Goal: Find specific page/section: Find specific page/section

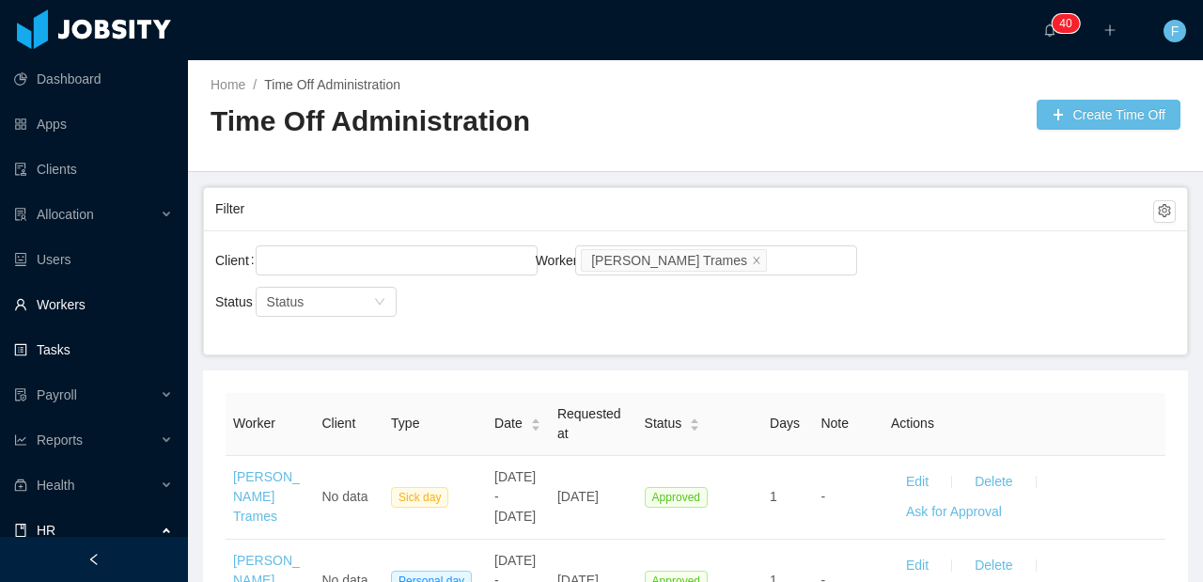
scroll to position [161, 0]
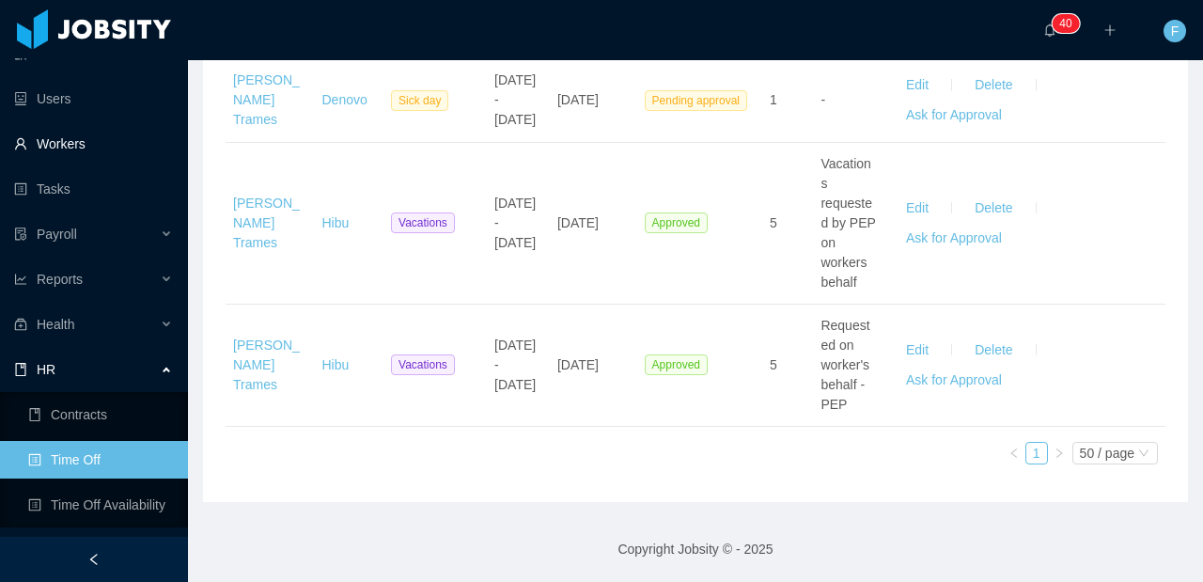
click at [73, 126] on link "Workers" at bounding box center [93, 144] width 159 height 38
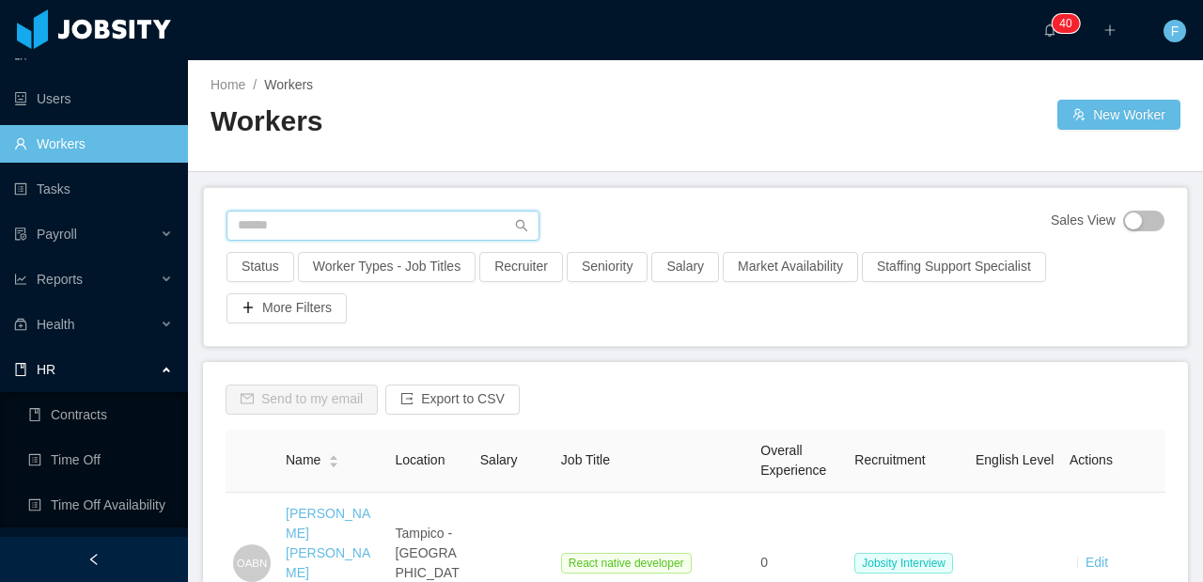
click at [282, 226] on input "text" at bounding box center [383, 226] width 313 height 30
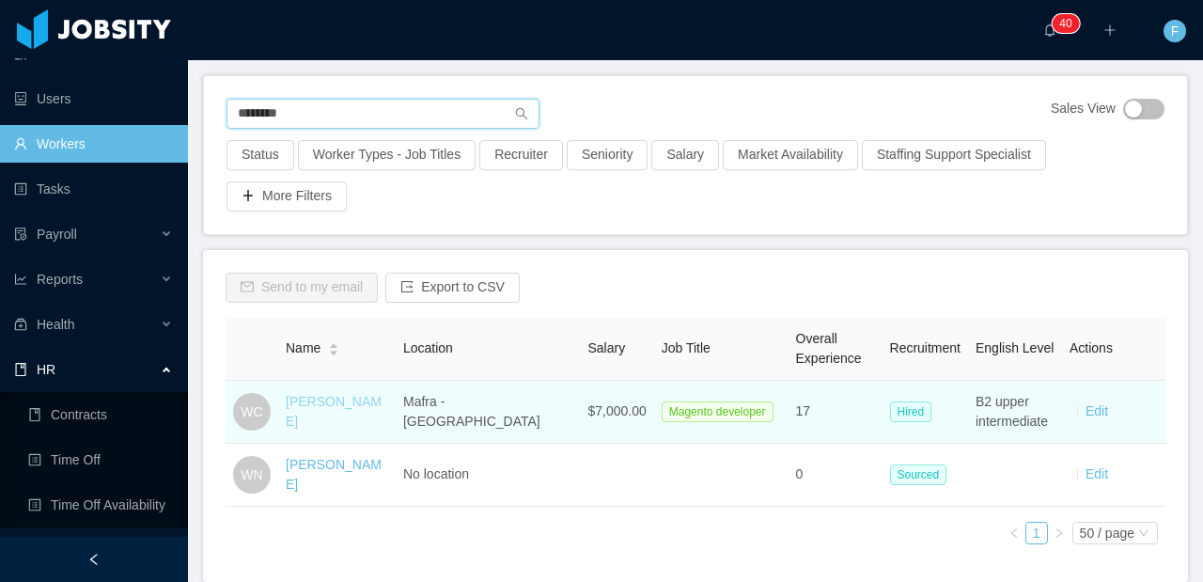
scroll to position [120, 0]
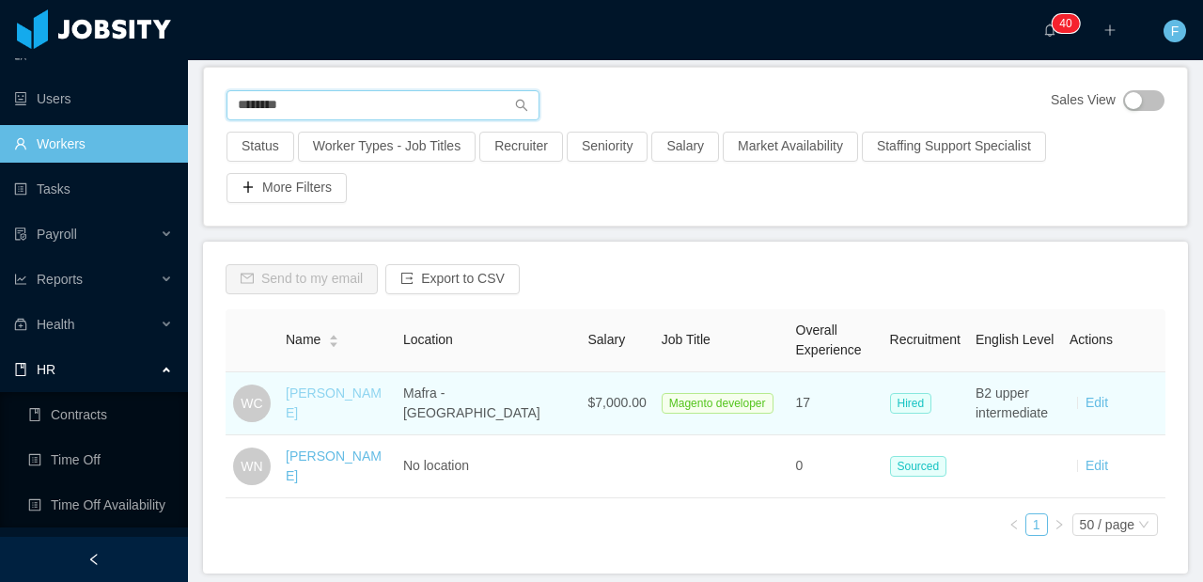
type input "********"
click at [382, 404] on link "[PERSON_NAME]" at bounding box center [334, 402] width 96 height 35
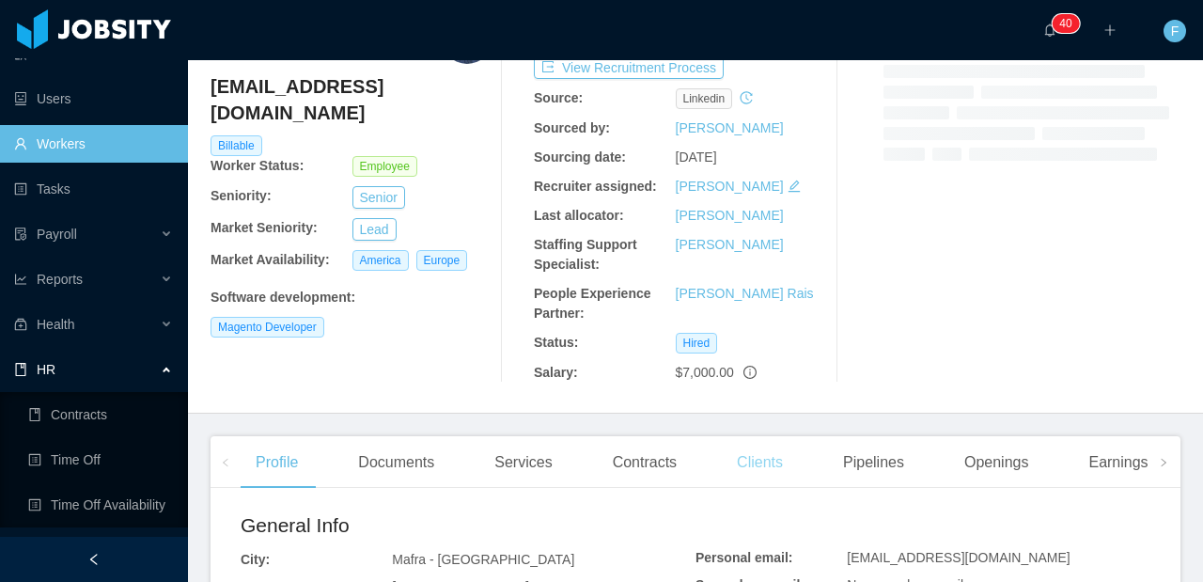
click at [766, 459] on div "Clients" at bounding box center [760, 462] width 76 height 53
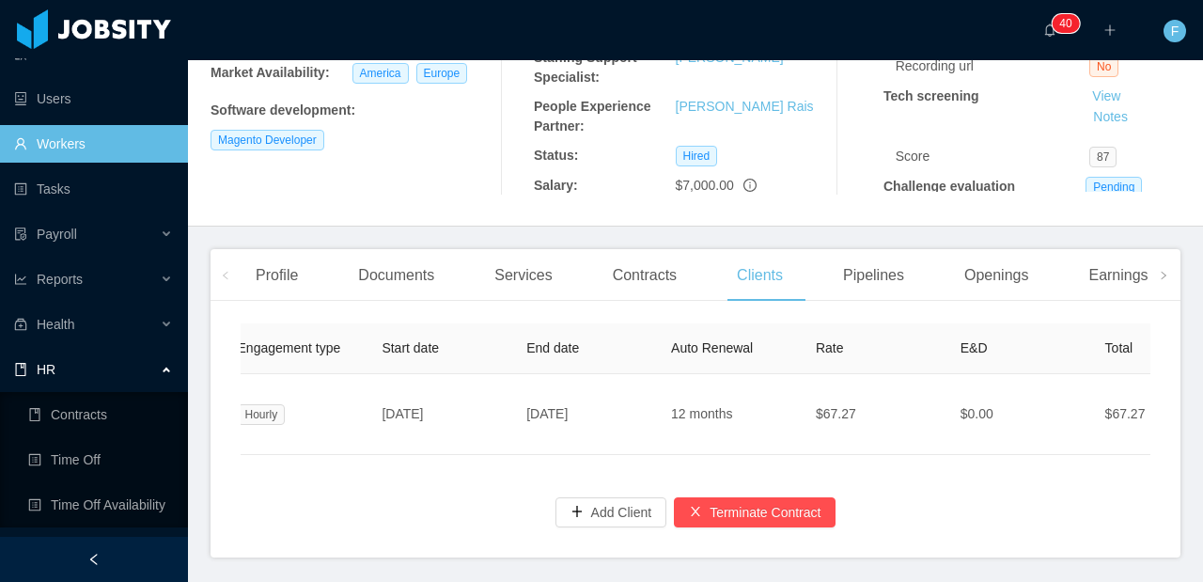
scroll to position [0, 616]
